Goal: Communication & Community: Answer question/provide support

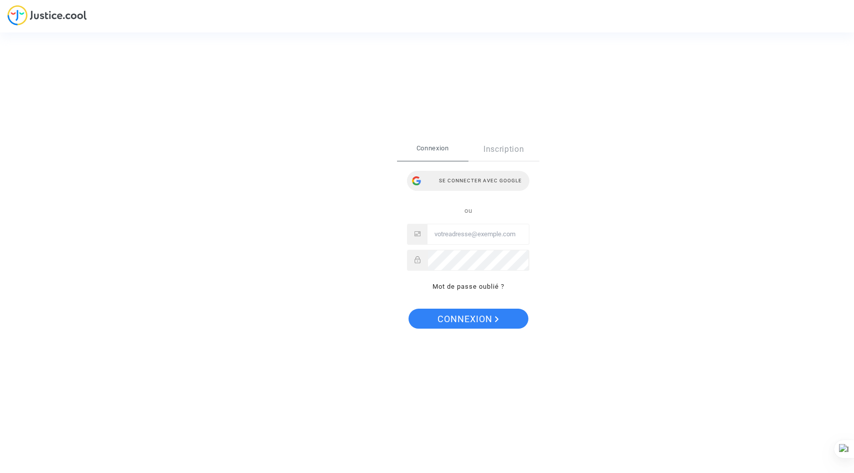
click at [500, 176] on div "Se connecter avec Google" at bounding box center [468, 181] width 122 height 20
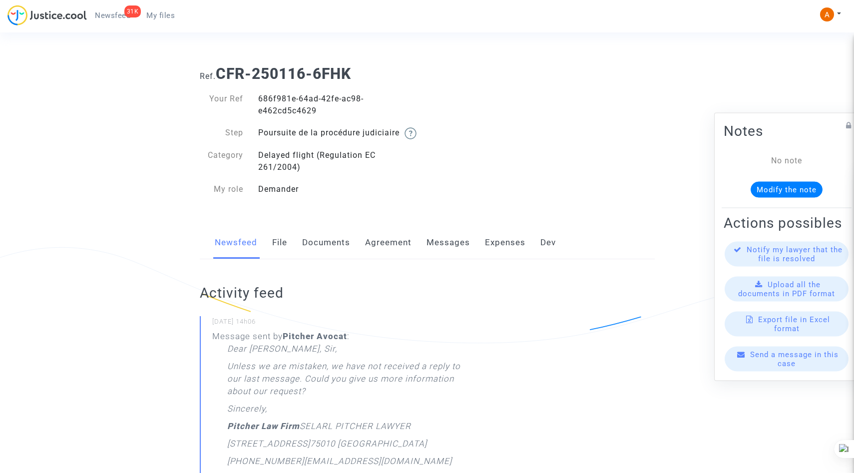
scroll to position [207, 0]
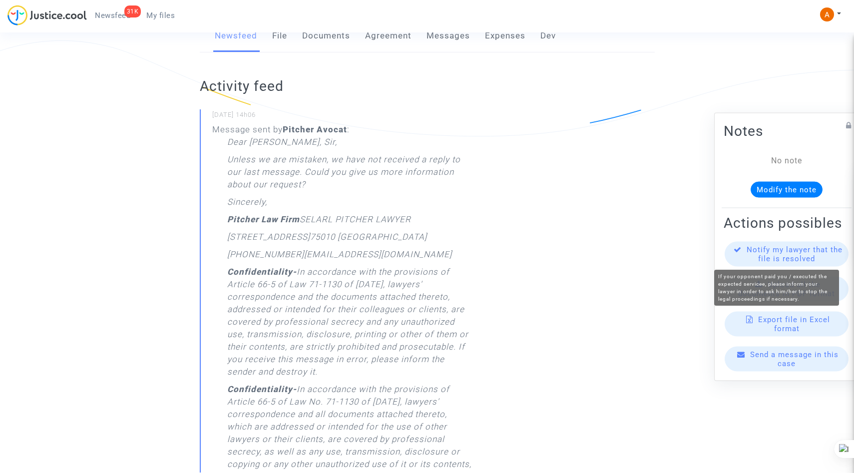
click at [757, 251] on span "Notify my lawyer that the file is resolved" at bounding box center [794, 254] width 96 height 18
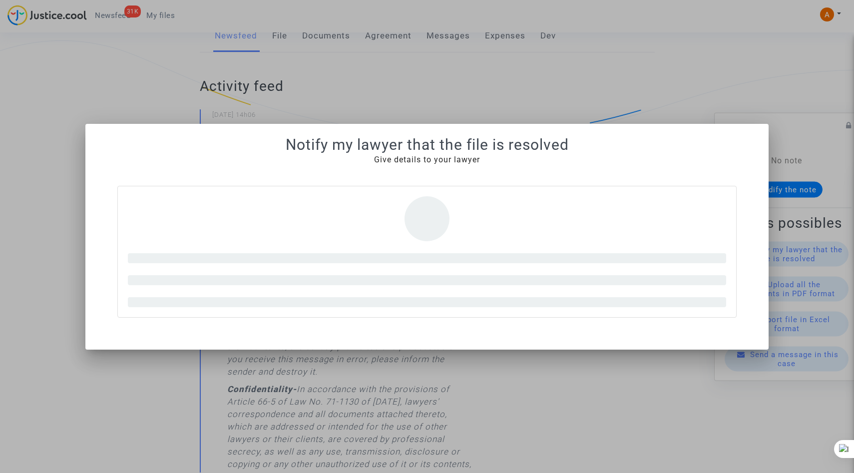
scroll to position [0, 0]
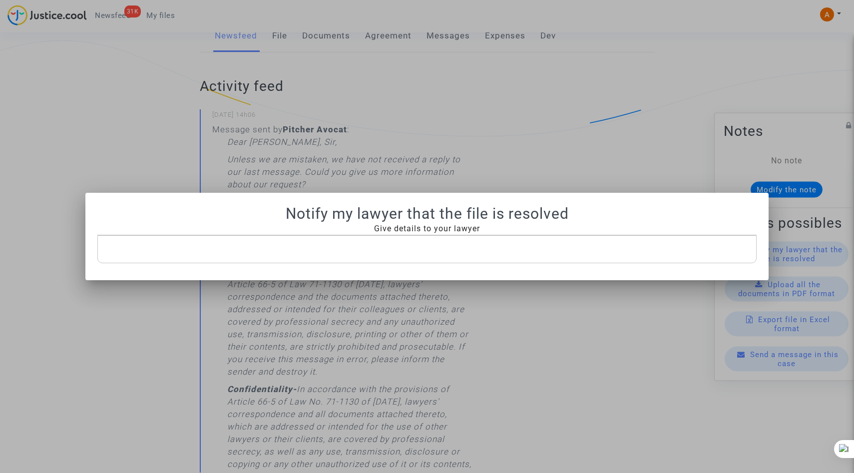
click at [479, 235] on div "Rich Text Editor, main" at bounding box center [426, 249] width 659 height 28
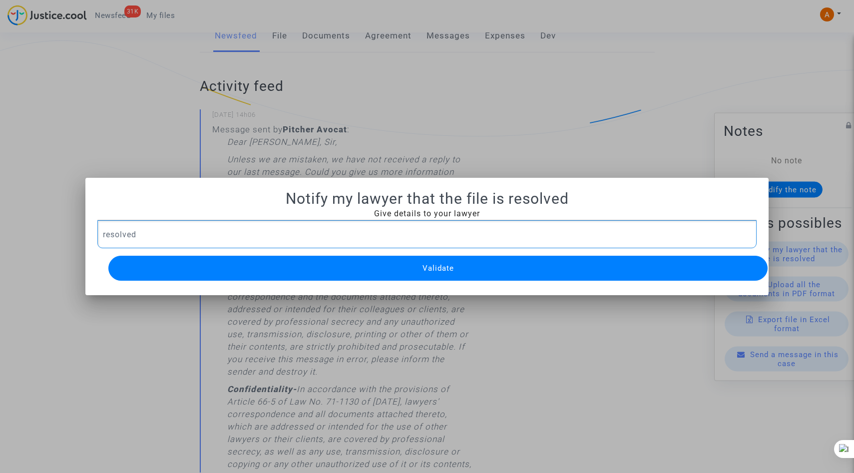
click at [468, 264] on button "Validate" at bounding box center [437, 268] width 659 height 25
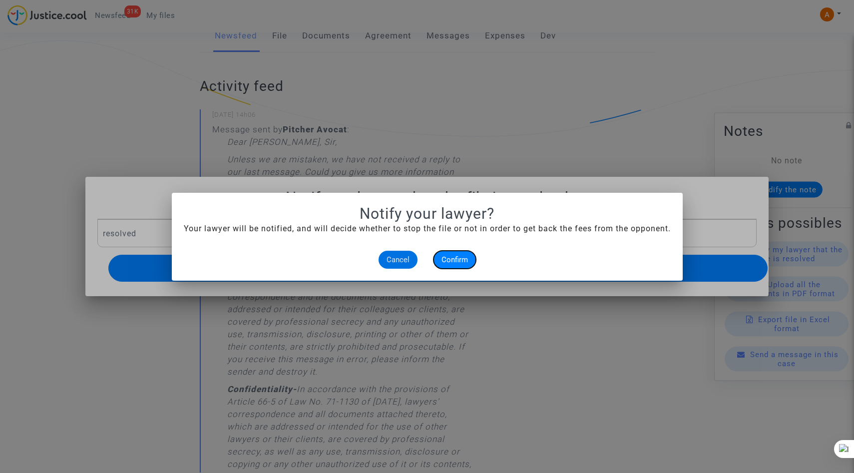
click at [457, 261] on span "Confirm" at bounding box center [454, 259] width 26 height 9
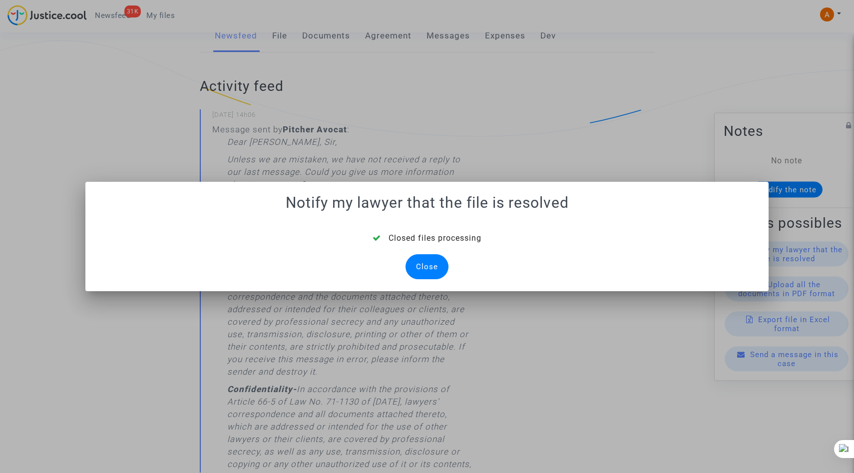
click at [433, 262] on div "Close" at bounding box center [426, 266] width 43 height 25
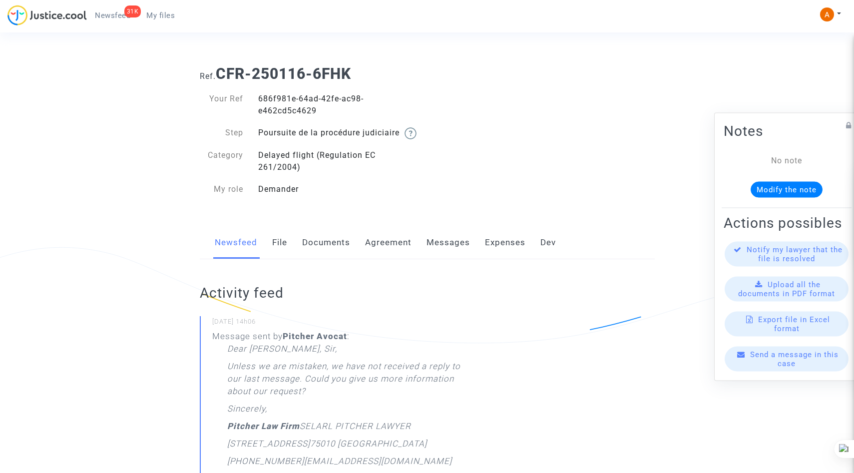
scroll to position [207, 0]
